Goal: Navigation & Orientation: Find specific page/section

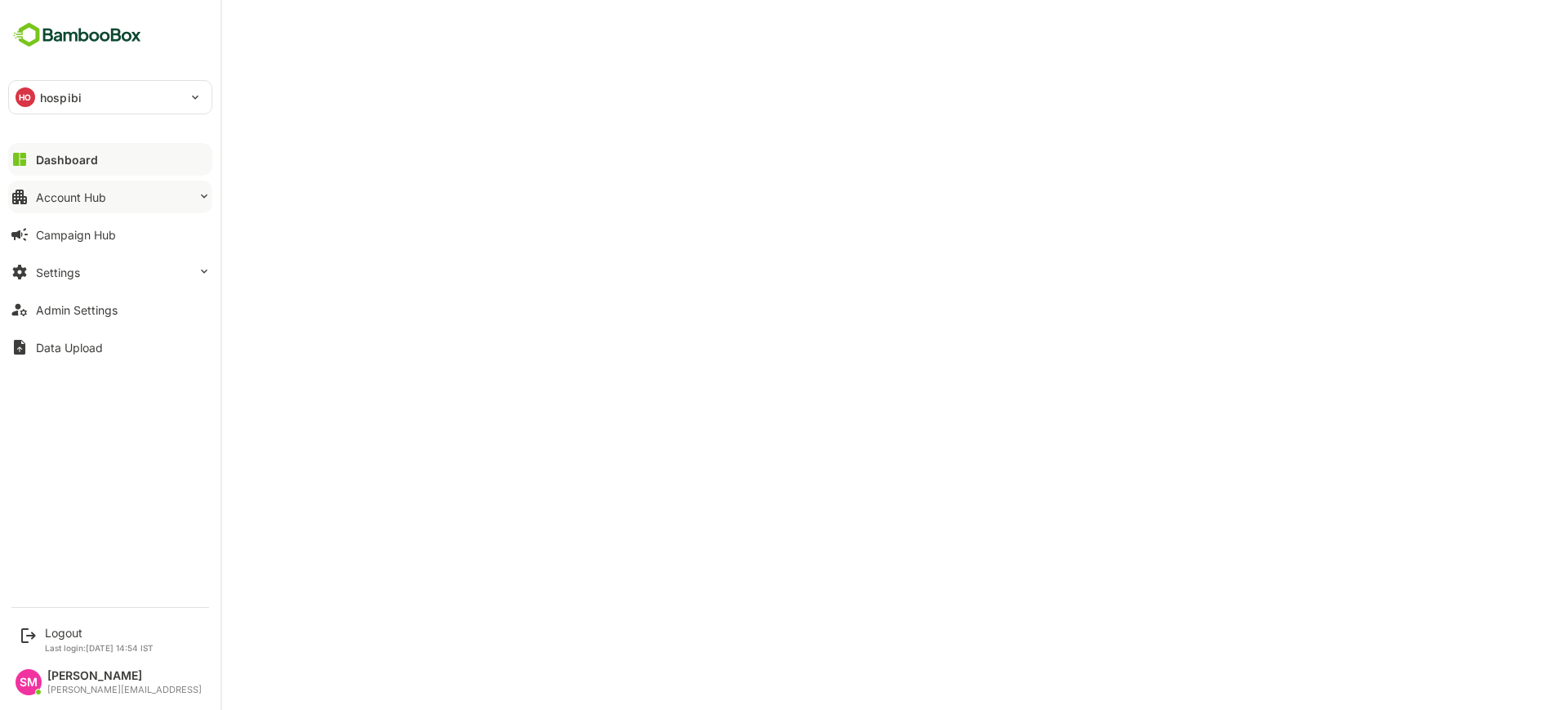
click at [98, 198] on div "Account Hub" at bounding box center [70, 197] width 70 height 14
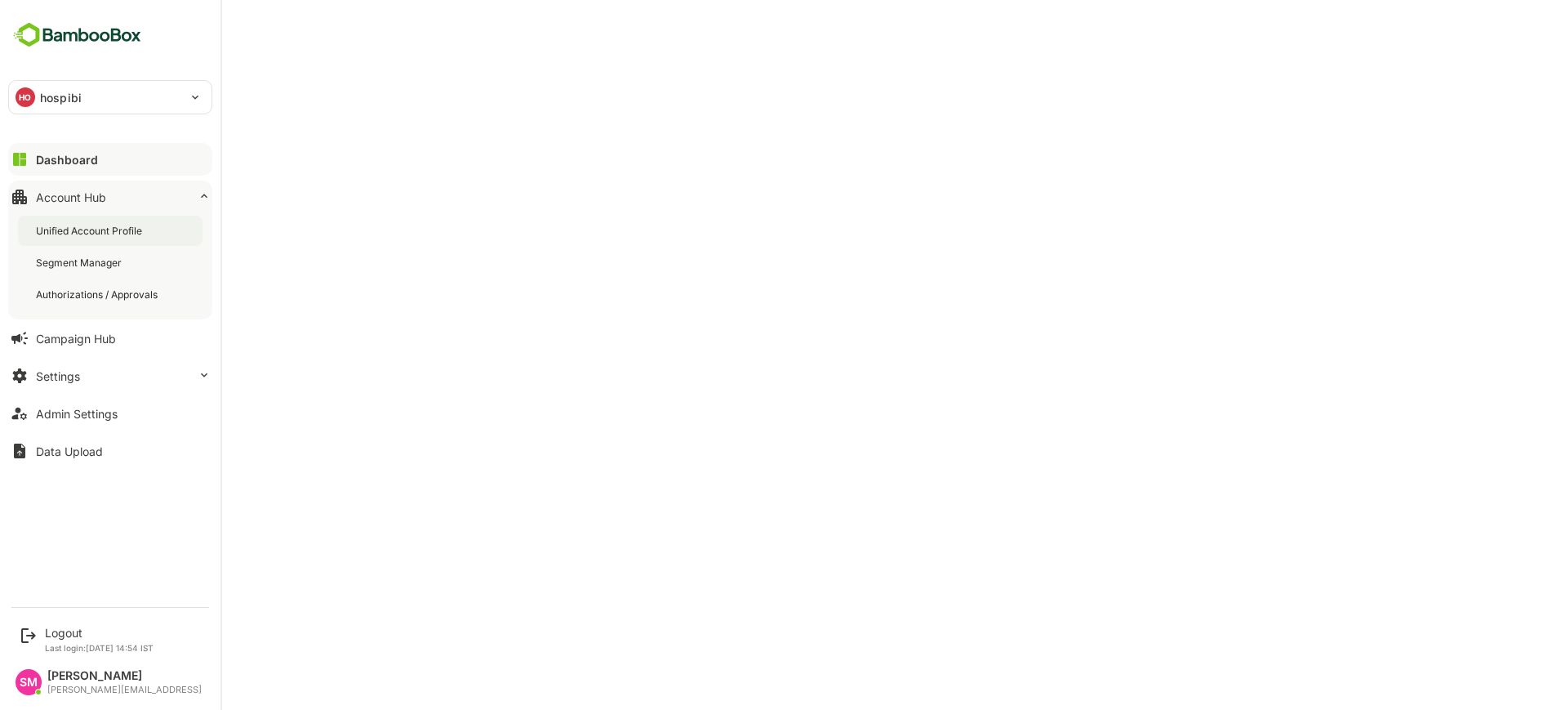
click at [112, 228] on div "Unified Account Profile" at bounding box center [90, 231] width 109 height 14
click at [97, 165] on button "Dashboard" at bounding box center [110, 159] width 204 height 33
